Goal: Task Accomplishment & Management: Use online tool/utility

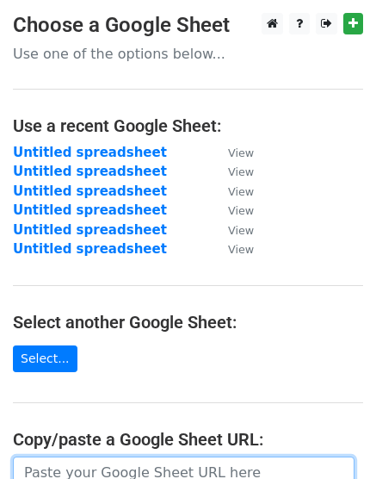
click at [229, 468] on input "url" at bounding box center [184, 472] width 342 height 33
paste input "[URL][DOMAIN_NAME]"
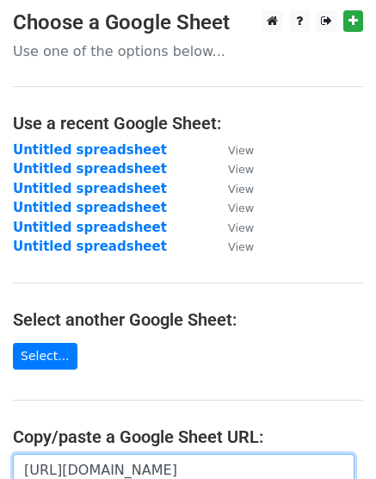
scroll to position [0, 359]
type input "[URL][DOMAIN_NAME]"
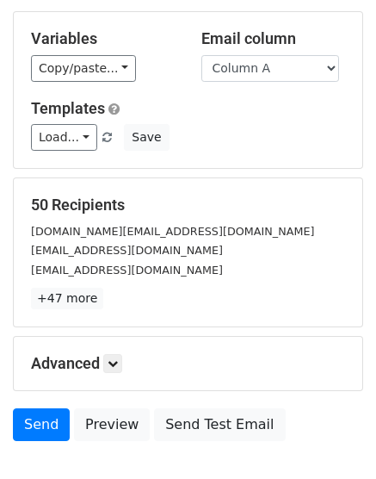
scroll to position [190, 0]
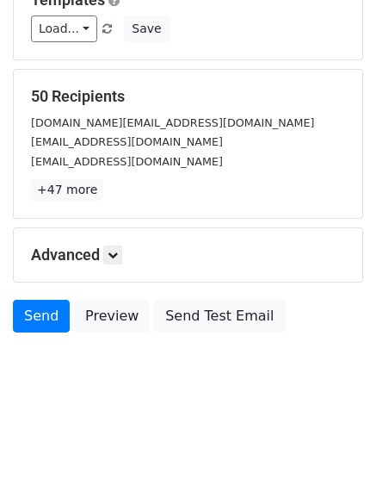
click at [34, 299] on form "Variables Copy/paste... {{Column A}} Email column Column A Templates Load... No…" at bounding box center [188, 122] width 350 height 438
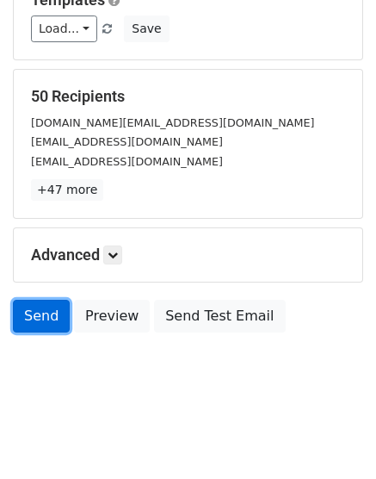
click at [34, 310] on link "Send" at bounding box center [41, 316] width 57 height 33
